Goal: Task Accomplishment & Management: Manage account settings

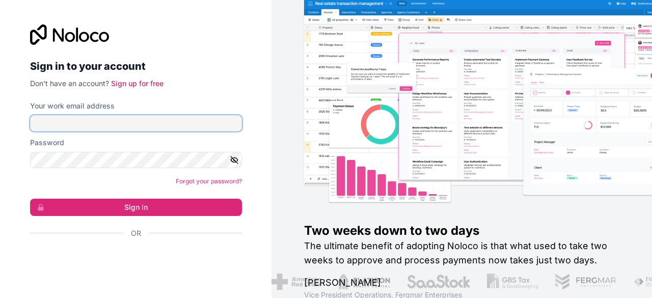
click at [62, 126] on input "Your work email address" at bounding box center [136, 123] width 212 height 16
click at [190, 180] on link "Forgot your password?" at bounding box center [209, 181] width 66 height 8
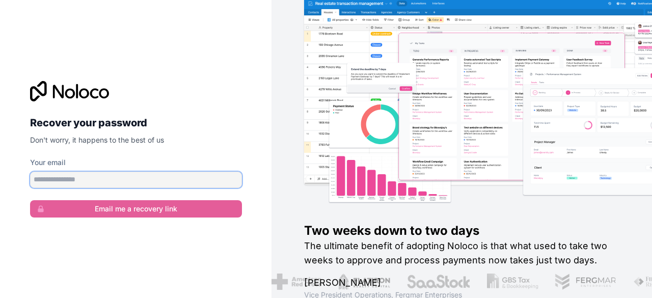
click at [181, 180] on input "Your email" at bounding box center [136, 180] width 212 height 16
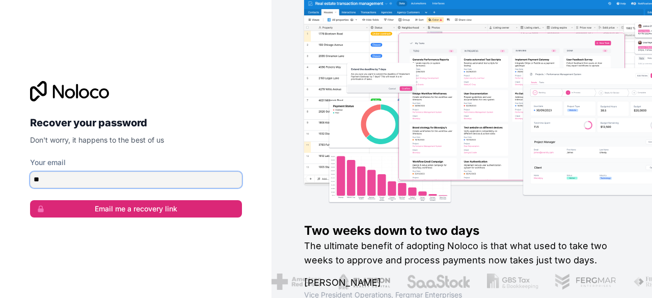
type input "*"
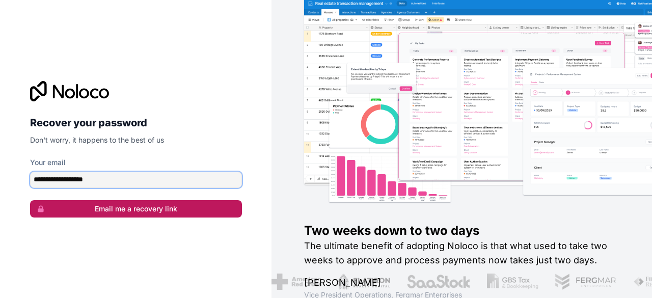
type input "**********"
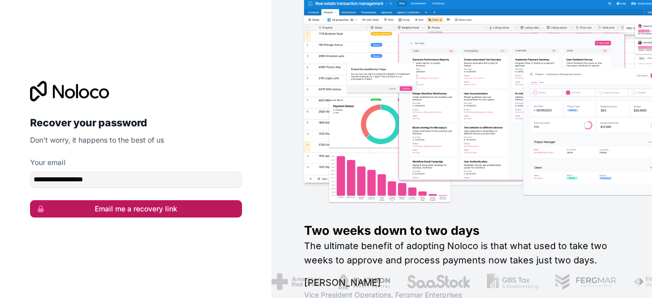
click at [189, 206] on button "Email me a recovery link" at bounding box center [136, 208] width 212 height 17
